Goal: Information Seeking & Learning: Stay updated

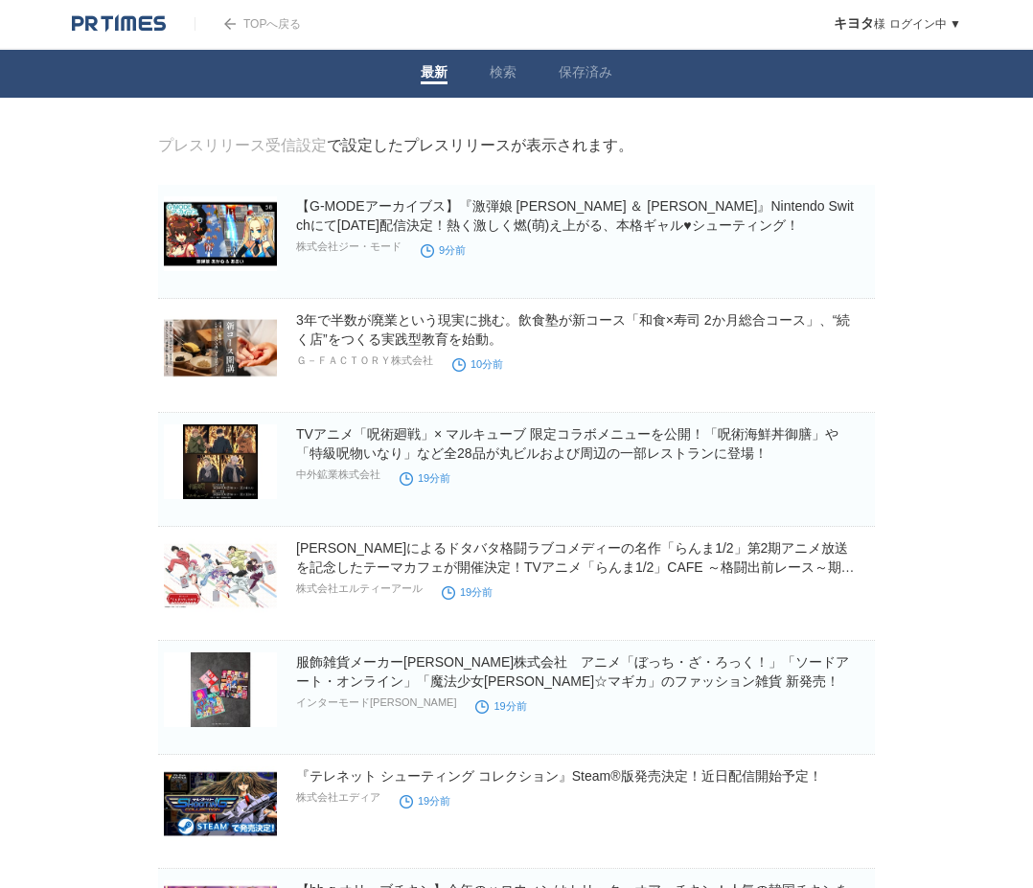
click at [148, 33] on img at bounding box center [119, 23] width 94 height 19
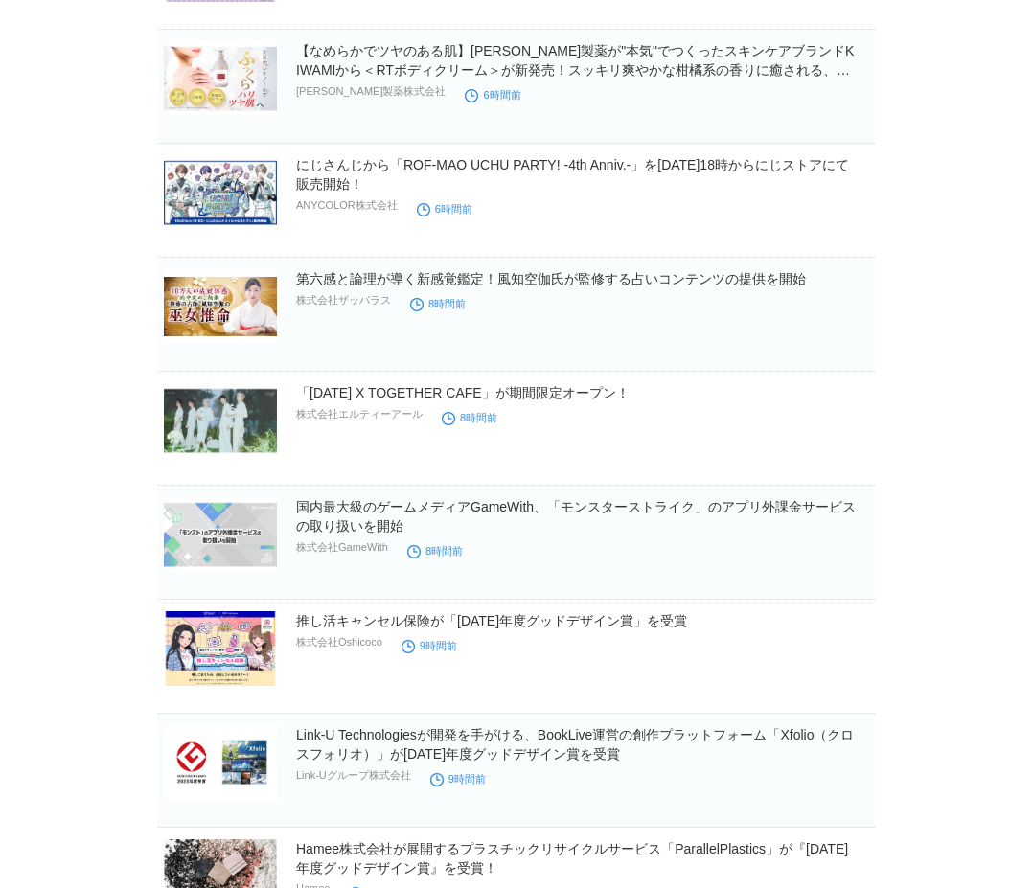
scroll to position [671, 0]
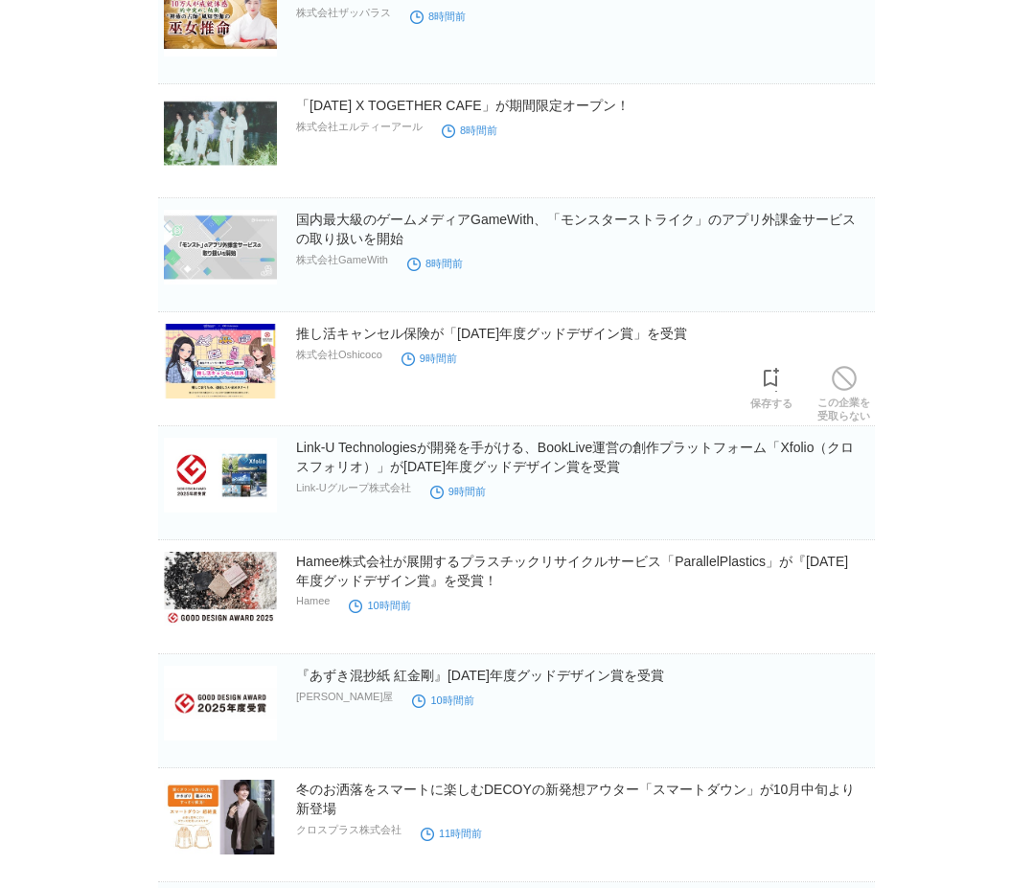
click at [195, 369] on img at bounding box center [220, 361] width 113 height 75
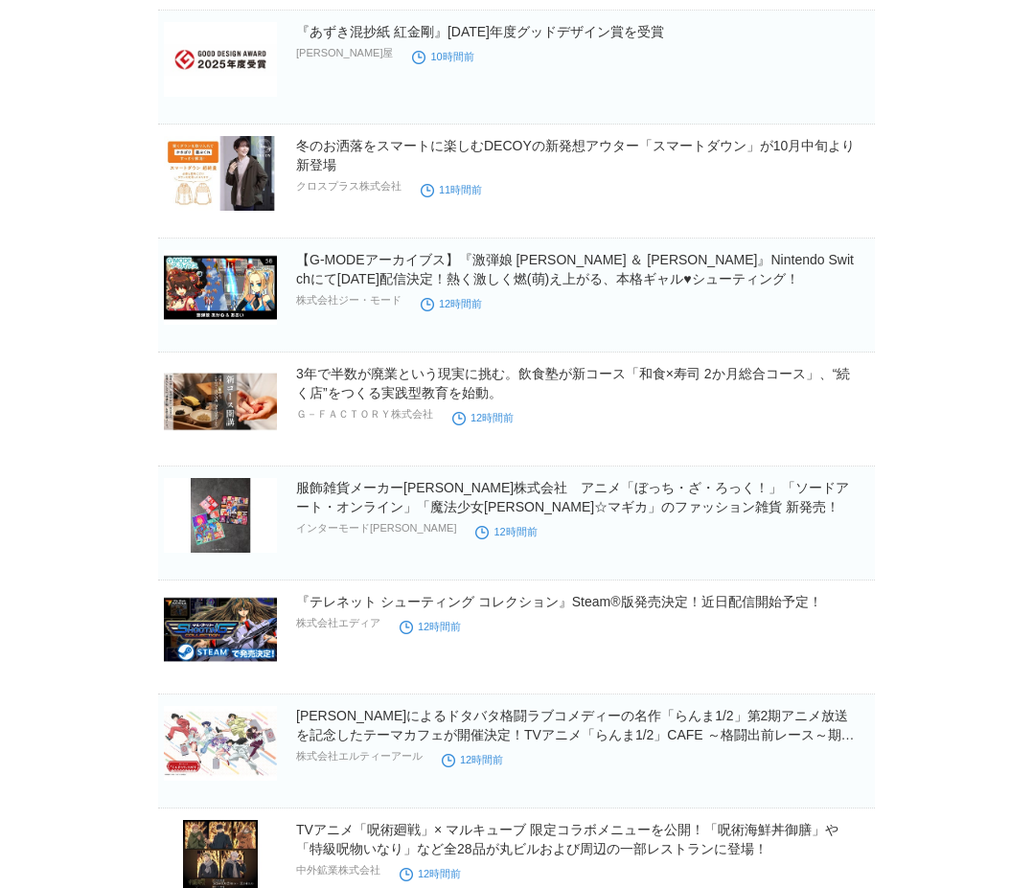
scroll to position [1341, 0]
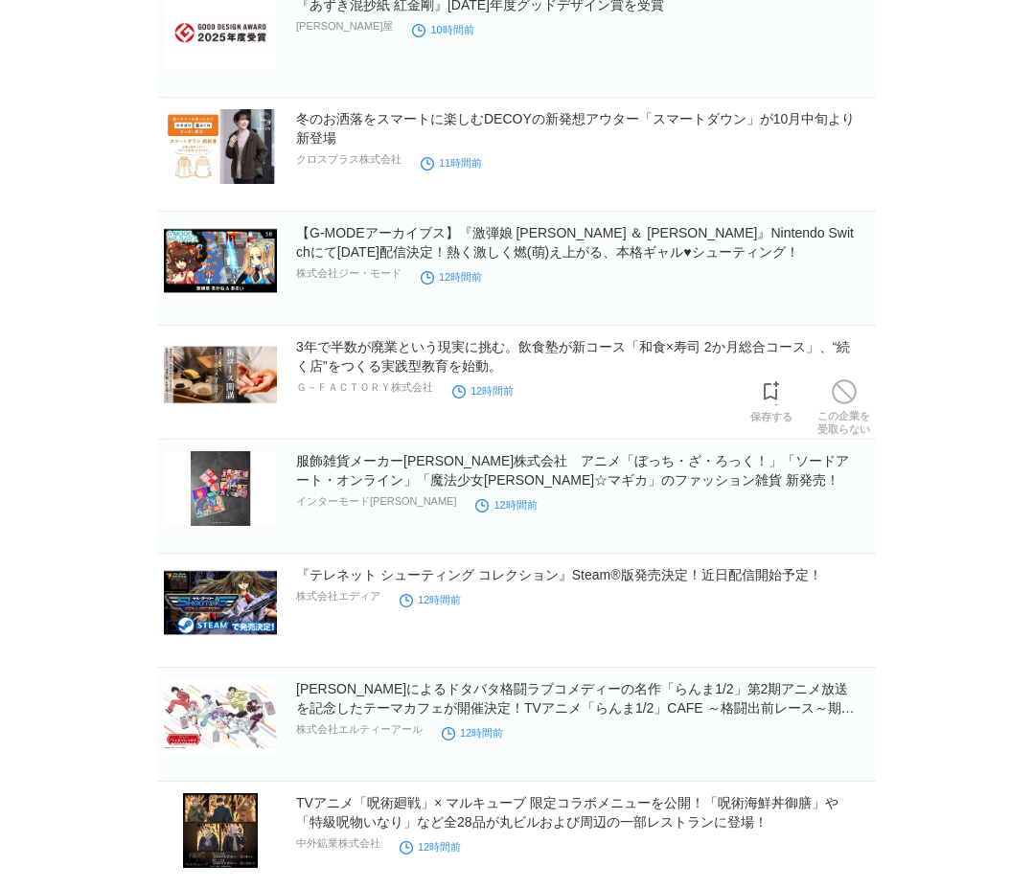
click at [395, 382] on div "3年で半数が廃業という現実に挑む。飲食塾が新コース「和食×寿司 2か月総合コース」、“続く店”をつくる実践型教育を始動。 Ｇ－ＦＡＣＴＯＲＹ株式会社 12時間前" at bounding box center [583, 368] width 575 height 63
click at [397, 370] on link "3年で半数が廃業という現実に挑む。飲食塾が新コース「和食×寿司 2か月総合コース」、“続く店”をつくる実践型教育を始動。" at bounding box center [573, 356] width 554 height 34
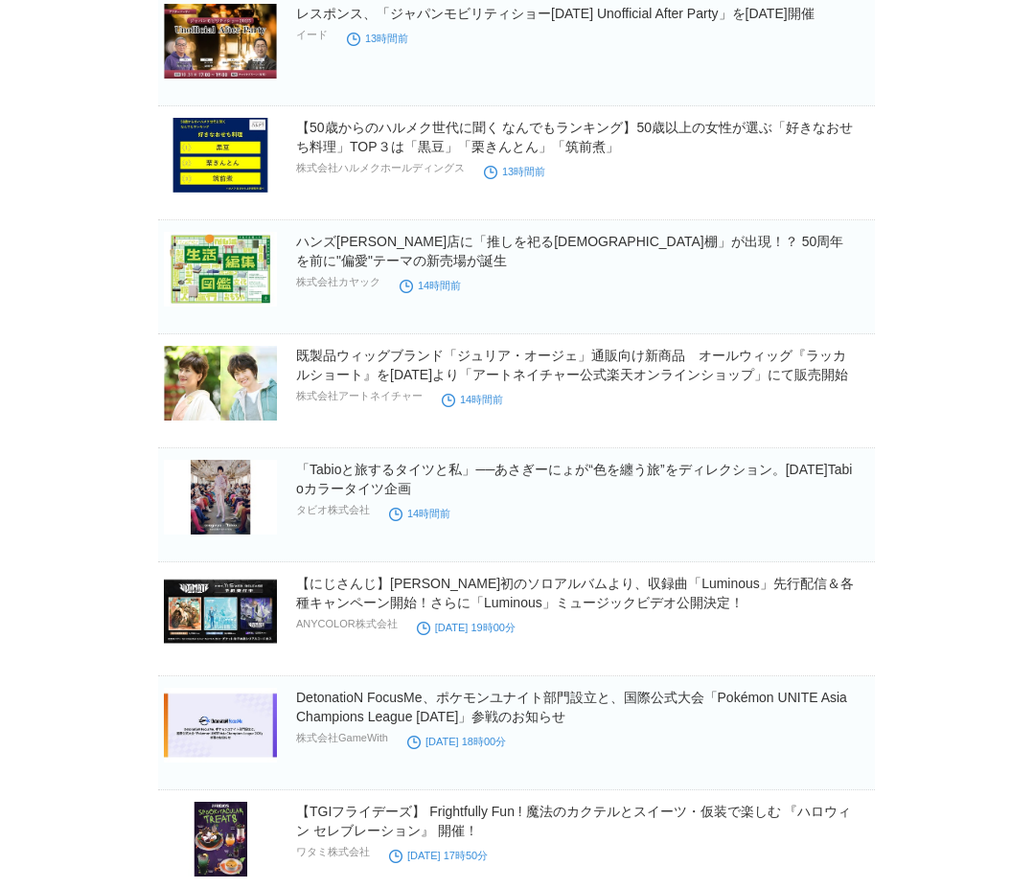
scroll to position [2491, 0]
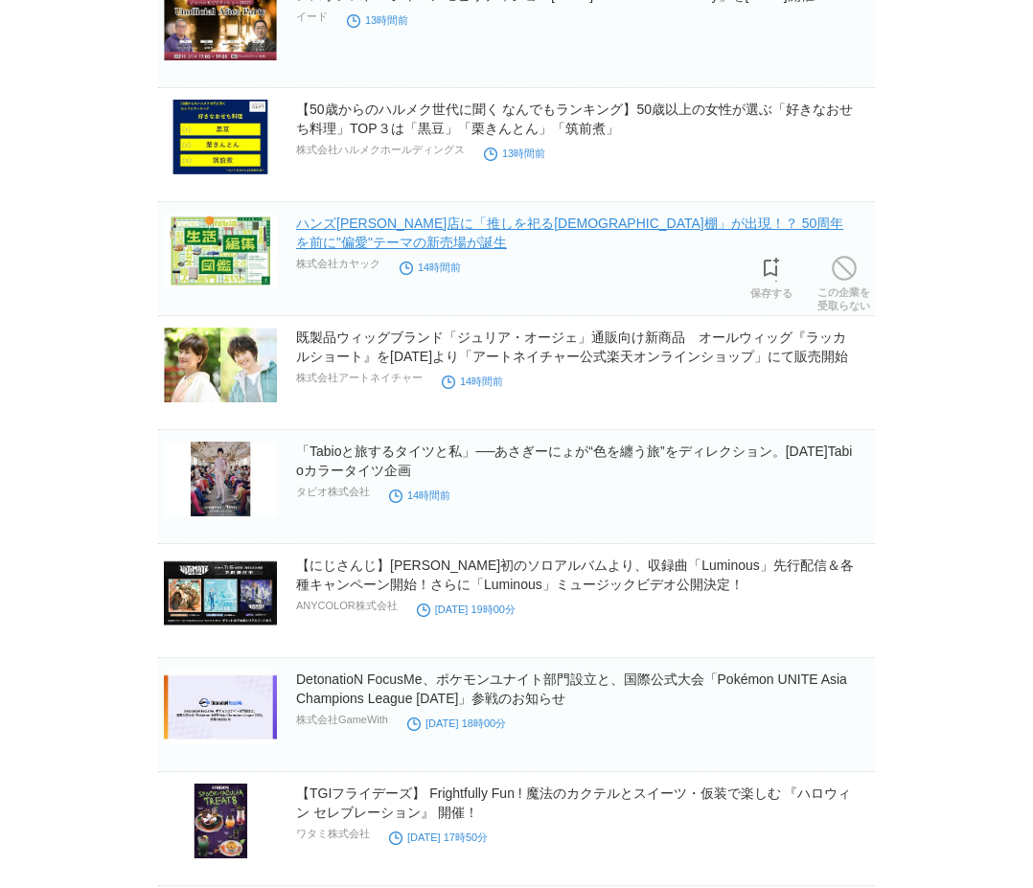
click at [499, 222] on link "ハンズ[PERSON_NAME]店に「推しを祀る[DEMOGRAPHIC_DATA]棚」が出現！？ 50周年を前に"偏愛"テーマの新売場が誕生" at bounding box center [569, 233] width 547 height 34
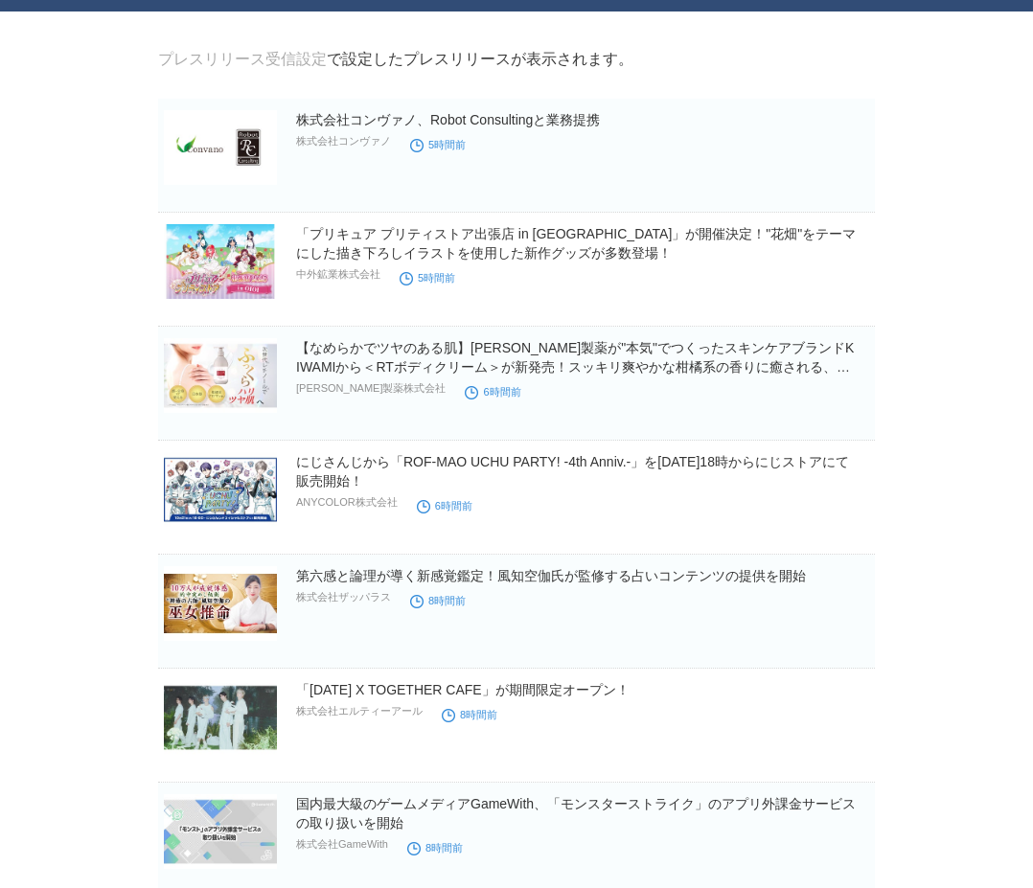
scroll to position [0, 0]
